Goal: Navigation & Orientation: Locate item on page

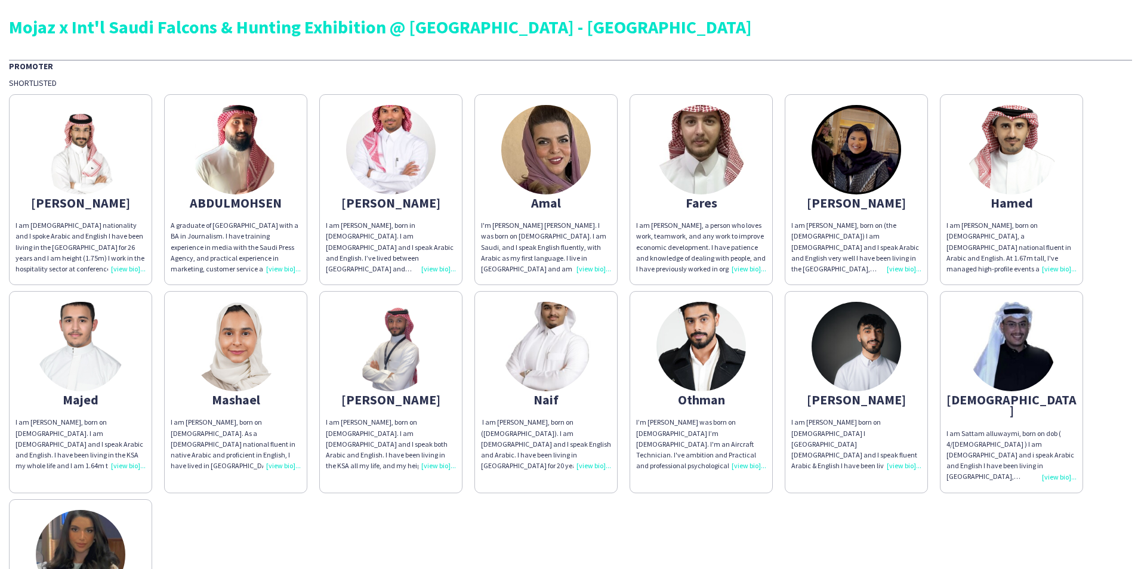
click at [588, 270] on div "I'm [PERSON_NAME] [PERSON_NAME]. I was born on [DEMOGRAPHIC_DATA]. I am Saudi, …" at bounding box center [546, 247] width 130 height 54
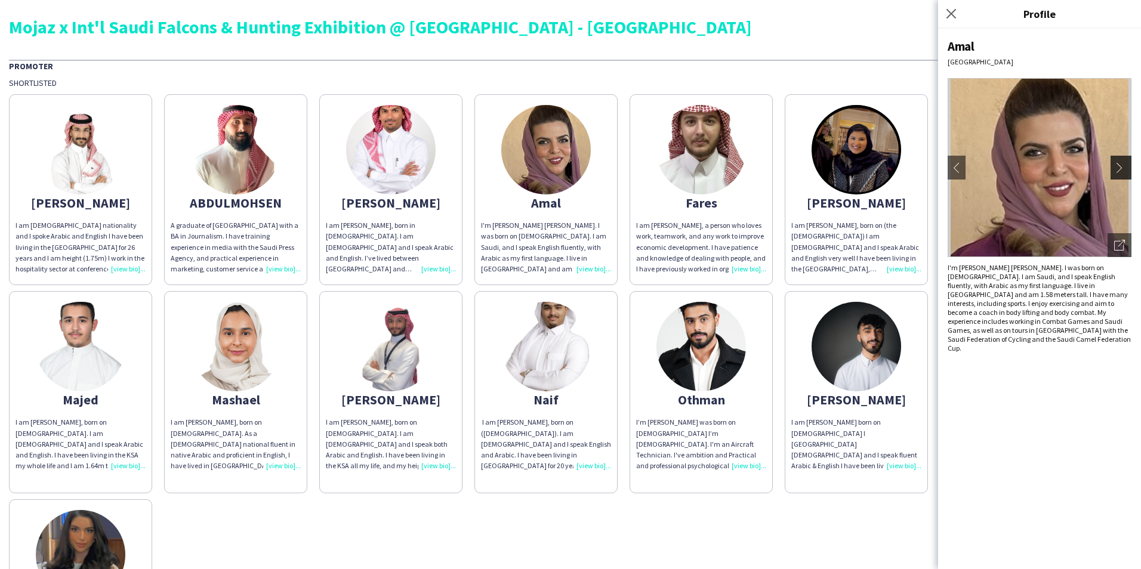
click at [1117, 160] on button "chevron-right" at bounding box center [1123, 168] width 24 height 24
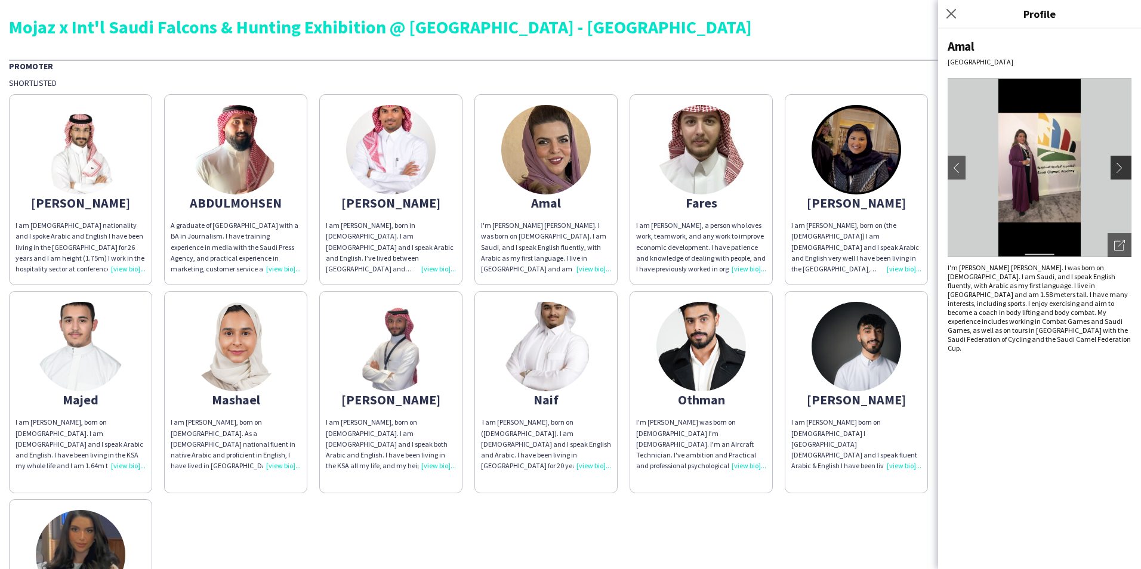
click at [1124, 165] on app-icon "chevron-right" at bounding box center [1122, 167] width 17 height 11
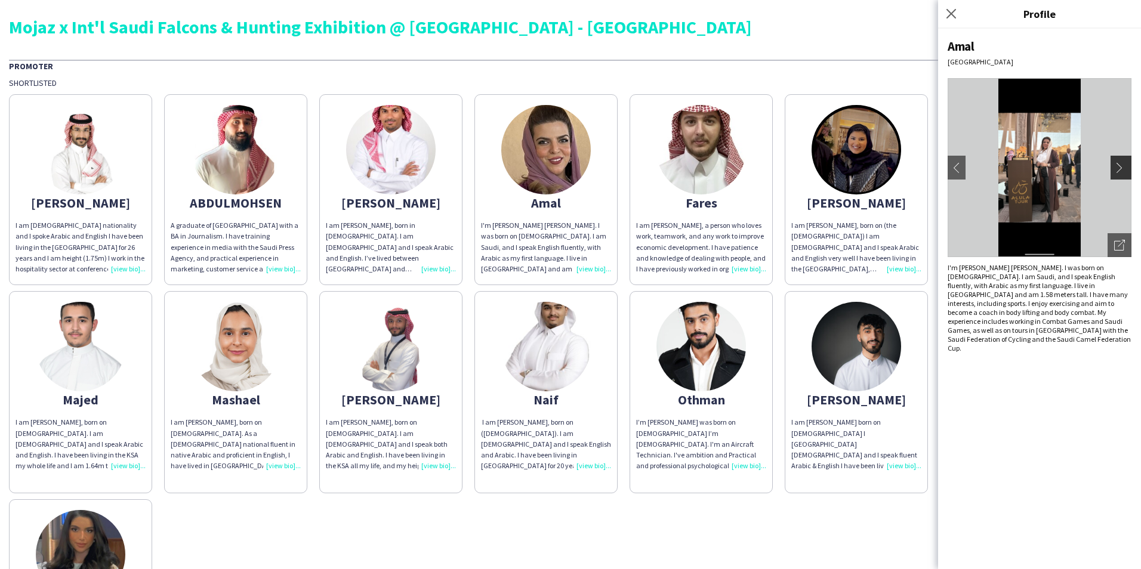
click at [1124, 165] on app-icon "chevron-right" at bounding box center [1122, 167] width 17 height 11
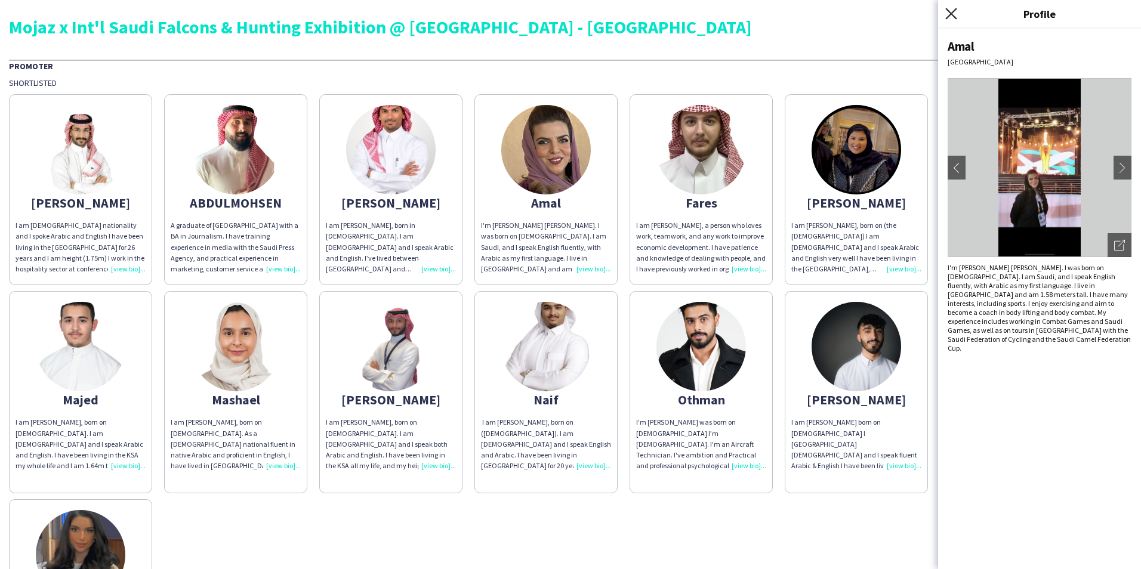
click at [957, 17] on icon "Close pop-in" at bounding box center [950, 13] width 11 height 11
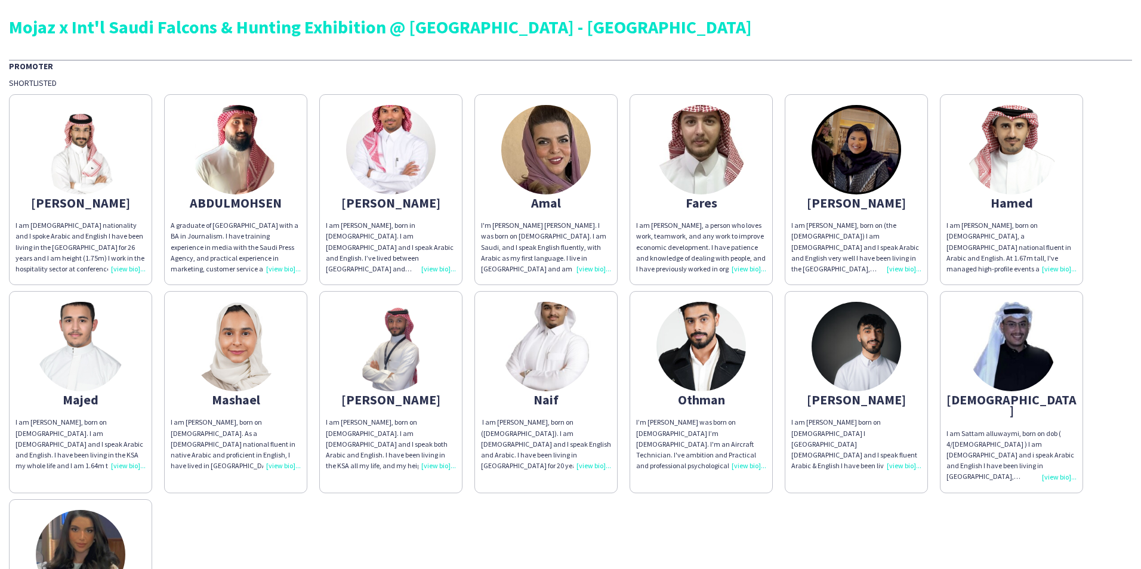
click at [869, 154] on img at bounding box center [857, 150] width 90 height 90
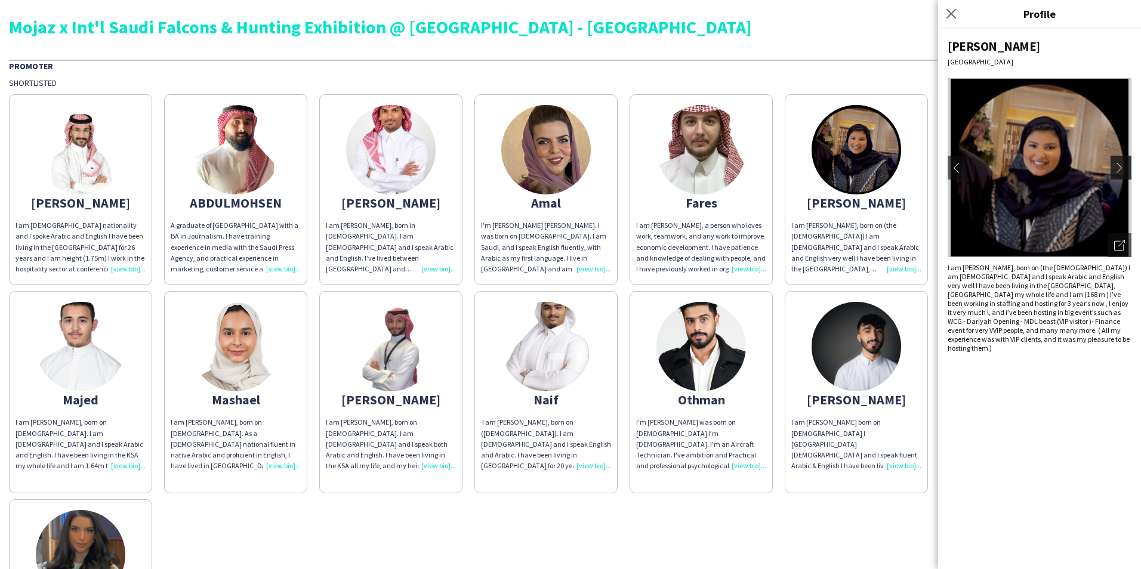
click at [1117, 172] on app-icon "chevron-right" at bounding box center [1122, 167] width 17 height 11
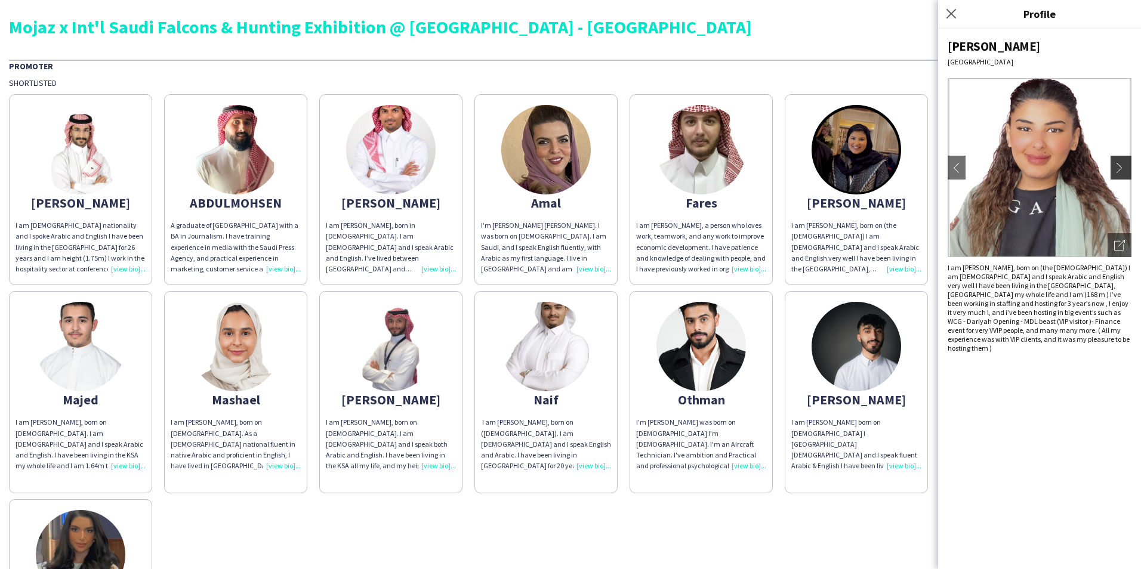
click at [1117, 172] on app-icon "chevron-right" at bounding box center [1122, 167] width 17 height 11
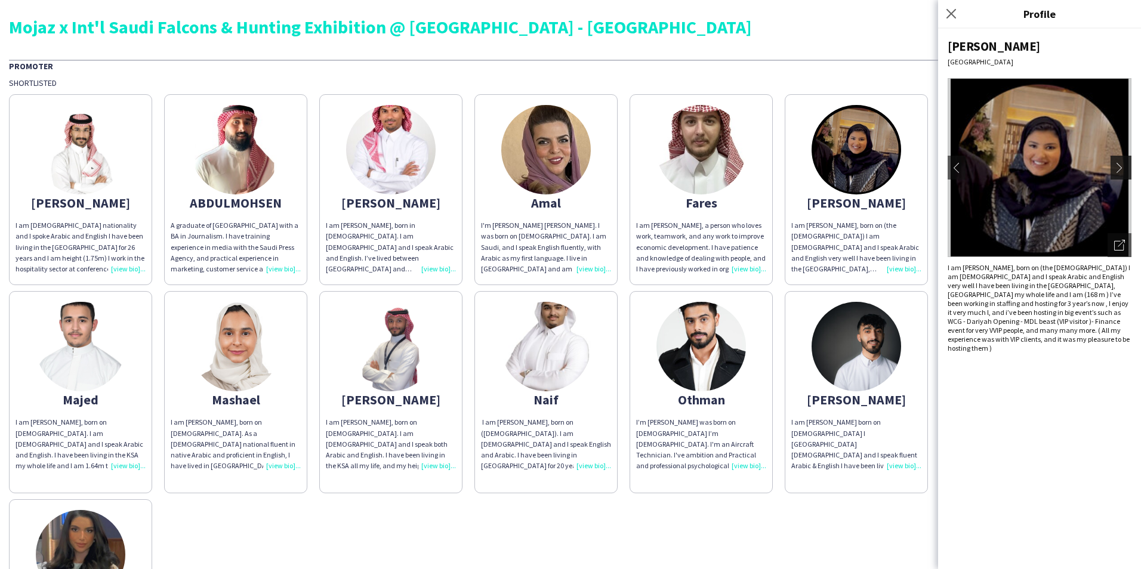
click at [1117, 172] on app-icon "chevron-right" at bounding box center [1122, 167] width 17 height 11
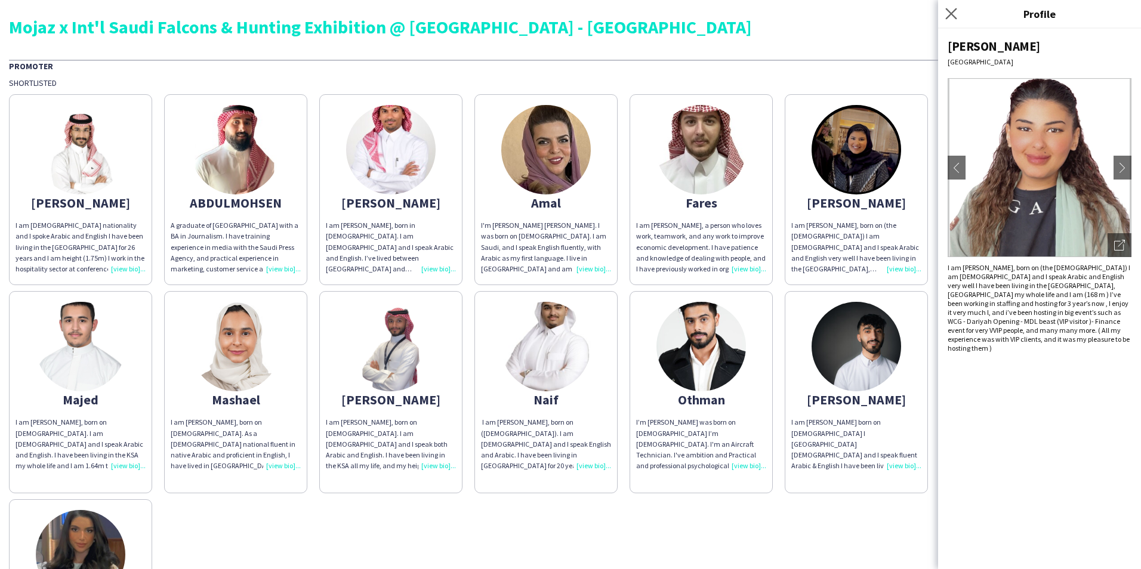
click at [945, 18] on app-icon "Close pop-in" at bounding box center [951, 13] width 17 height 17
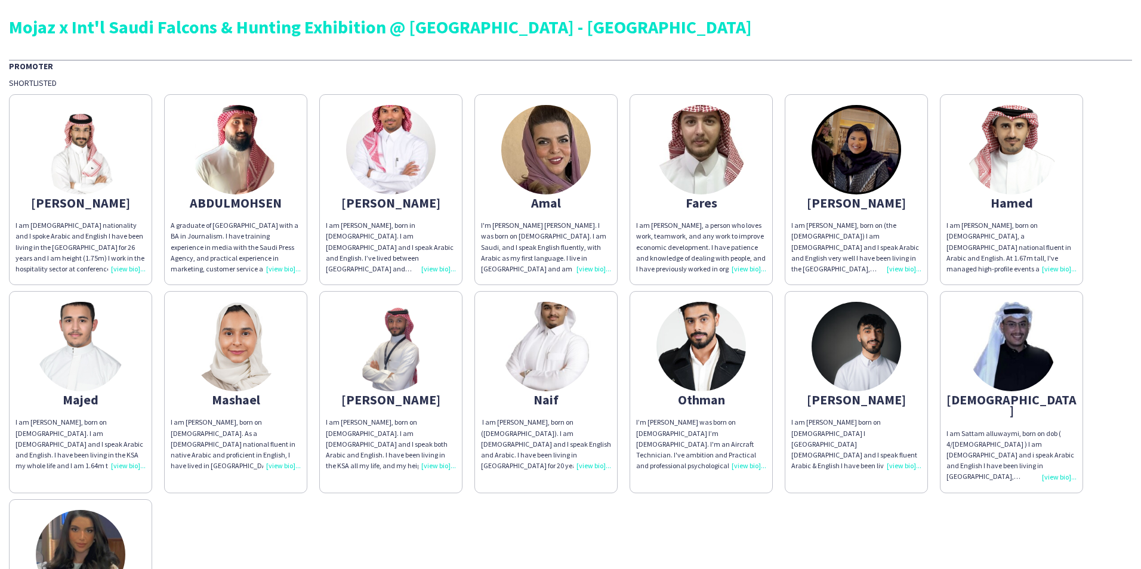
click at [249, 344] on img at bounding box center [236, 347] width 90 height 90
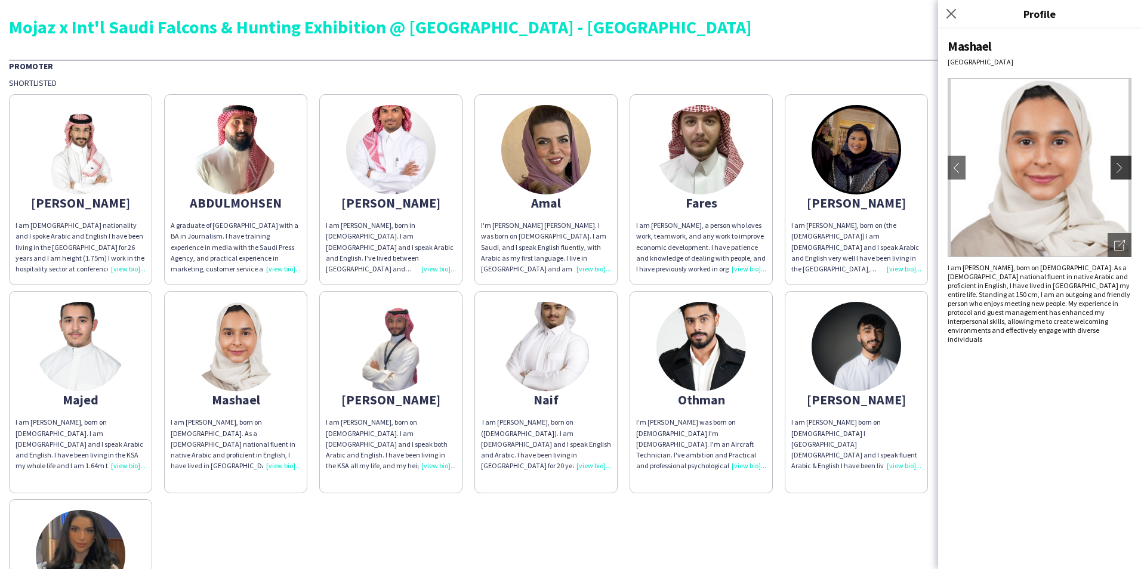
click at [1121, 165] on app-icon "chevron-right" at bounding box center [1122, 167] width 17 height 11
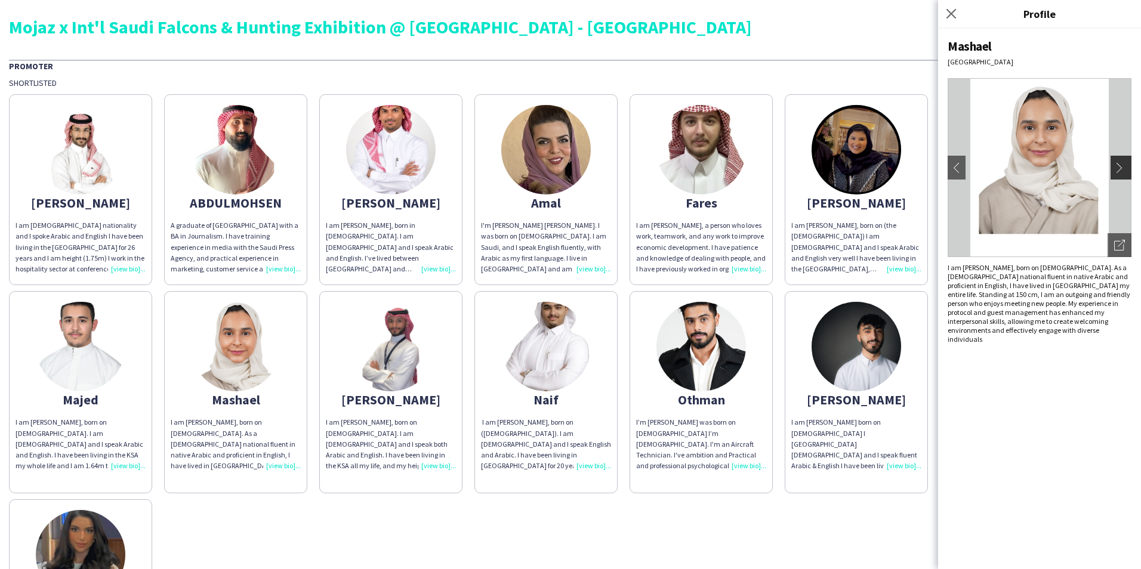
click at [1121, 165] on app-icon "chevron-right" at bounding box center [1122, 167] width 17 height 11
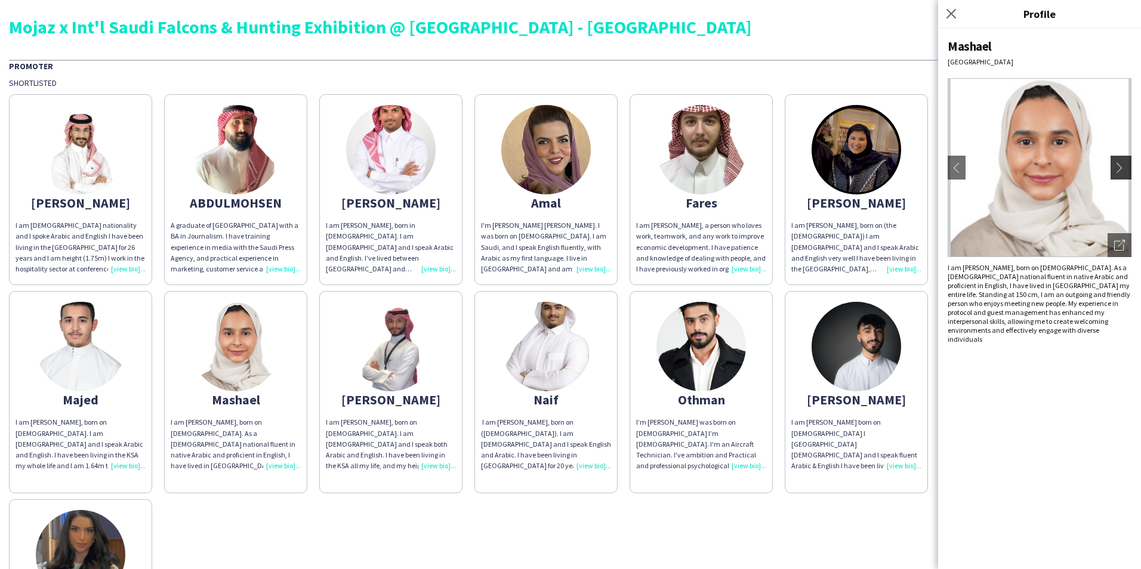
click at [1121, 165] on app-icon "chevron-right" at bounding box center [1122, 167] width 17 height 11
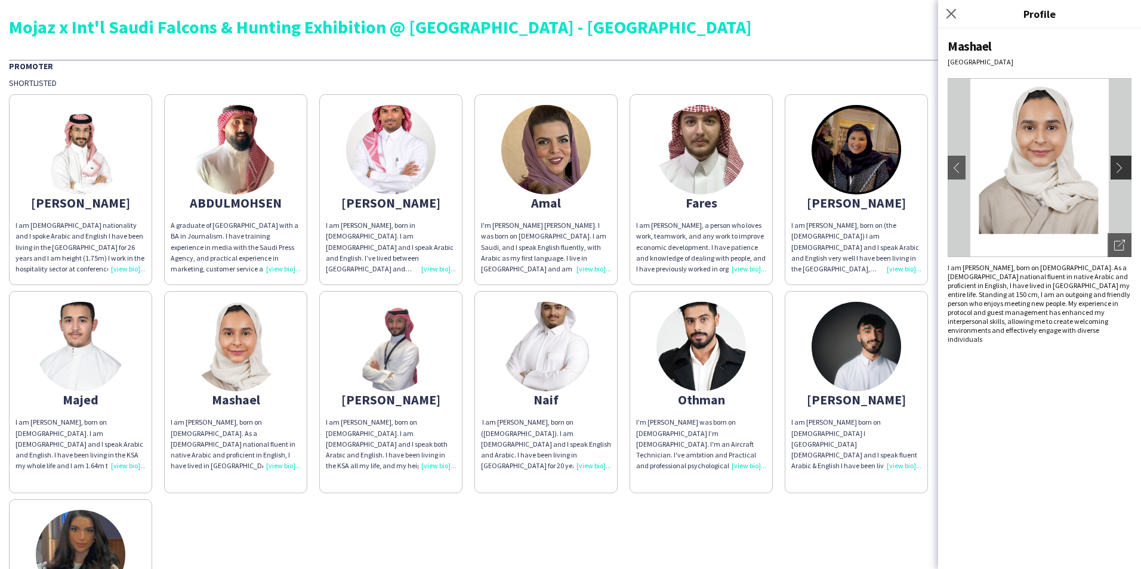
click at [1121, 165] on app-icon "chevron-right" at bounding box center [1122, 167] width 17 height 11
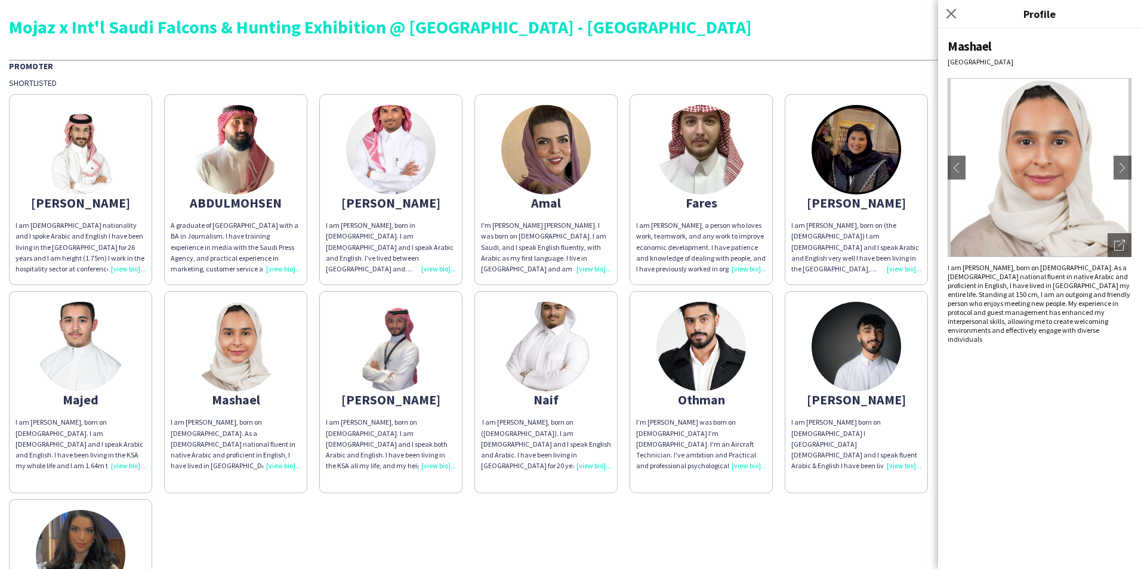
click at [943, 16] on div "Close pop-in" at bounding box center [953, 13] width 30 height 27
click at [948, 18] on icon at bounding box center [950, 13] width 11 height 11
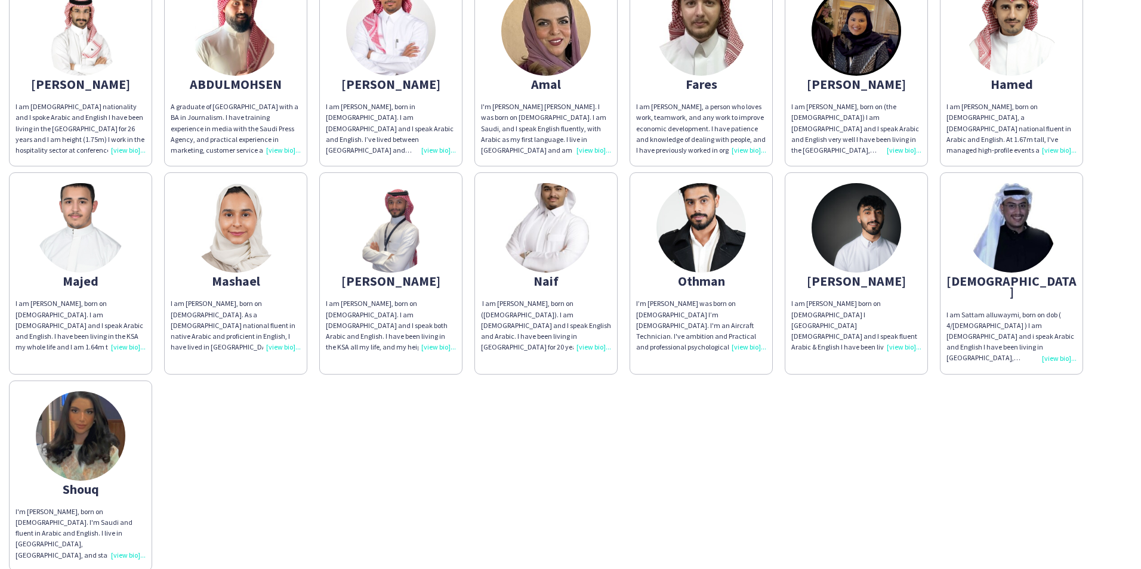
scroll to position [119, 0]
click at [80, 415] on img at bounding box center [81, 436] width 90 height 90
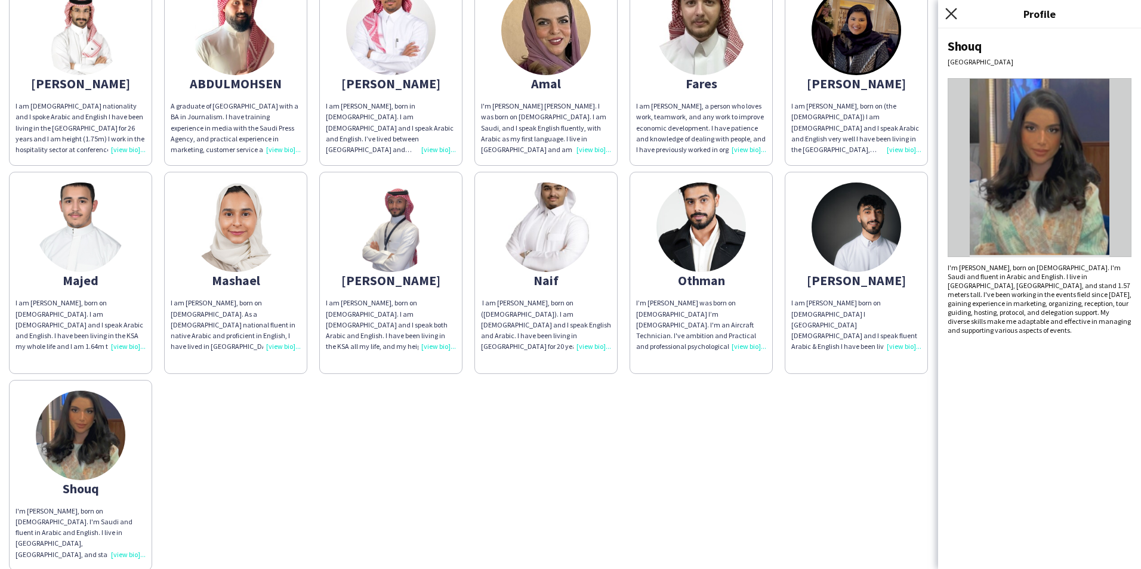
click at [947, 17] on icon "Close pop-in" at bounding box center [950, 13] width 11 height 11
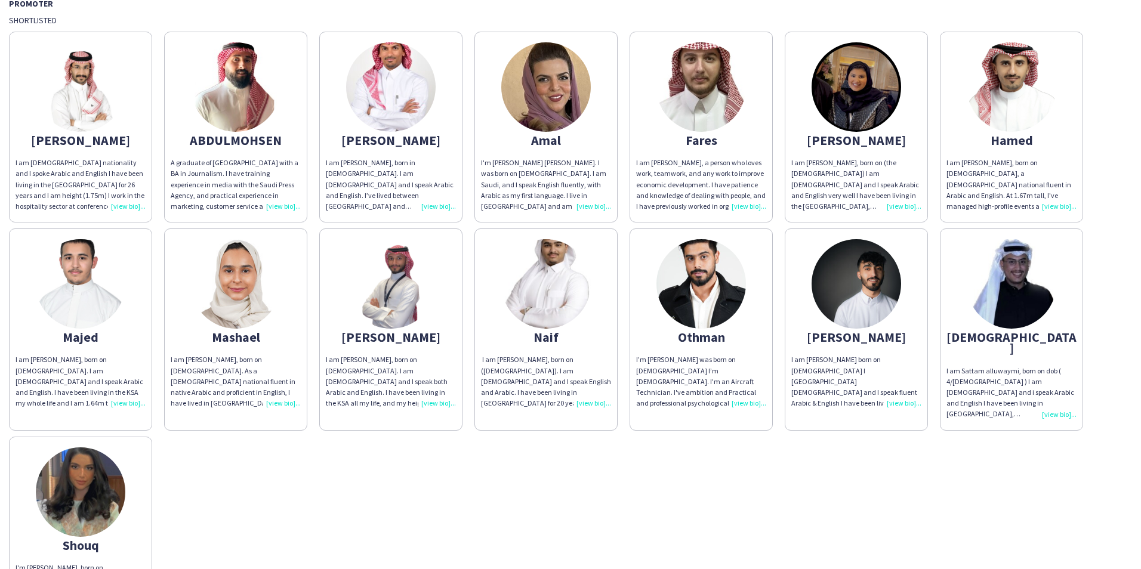
scroll to position [0, 0]
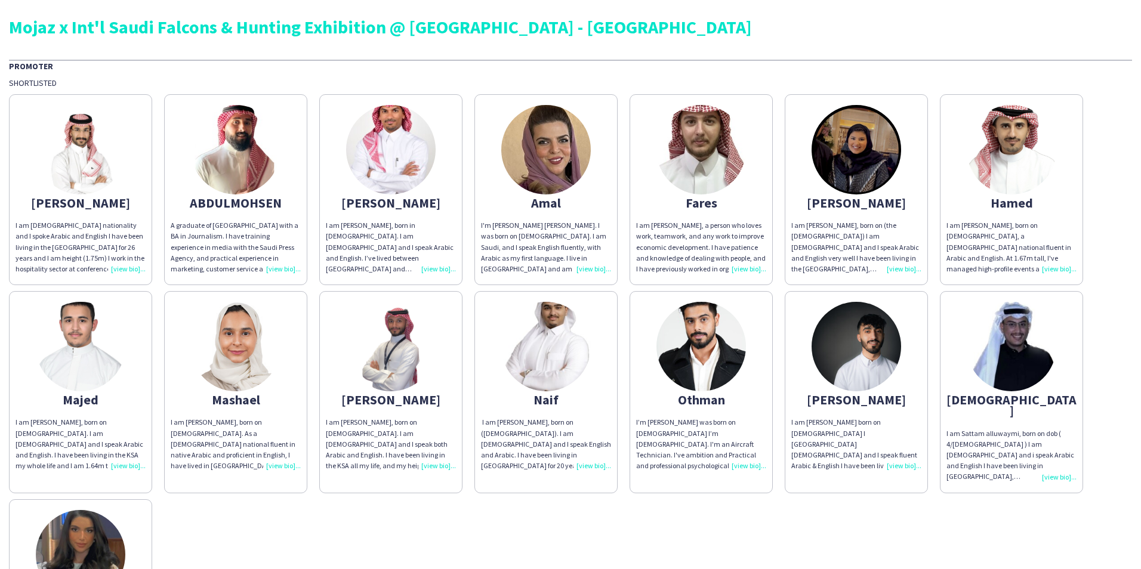
click at [81, 362] on img at bounding box center [81, 347] width 90 height 90
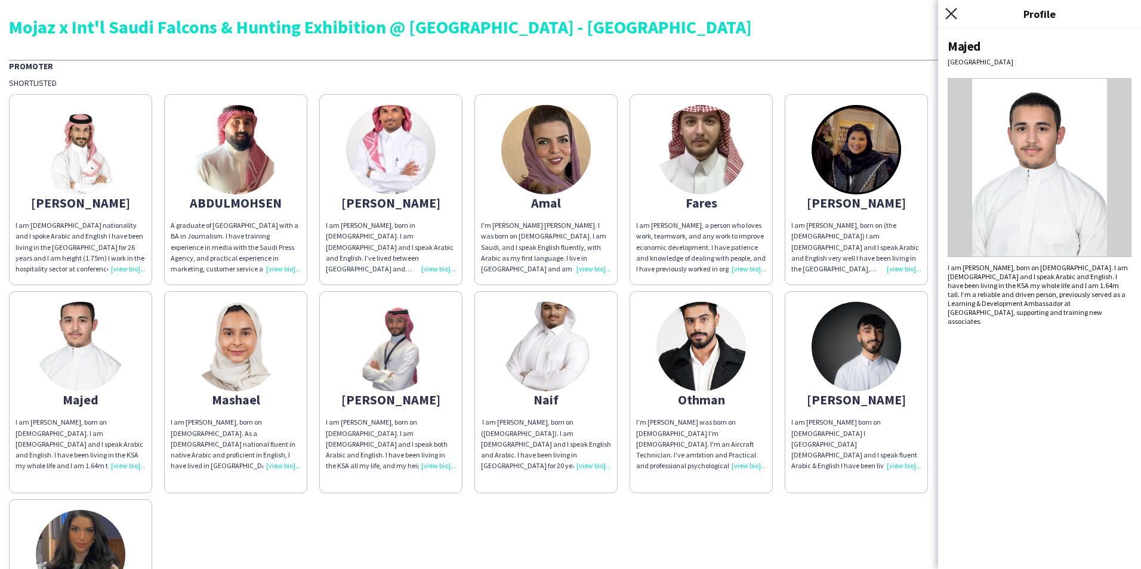
click at [951, 14] on icon at bounding box center [950, 13] width 11 height 11
